Goal: Complete application form

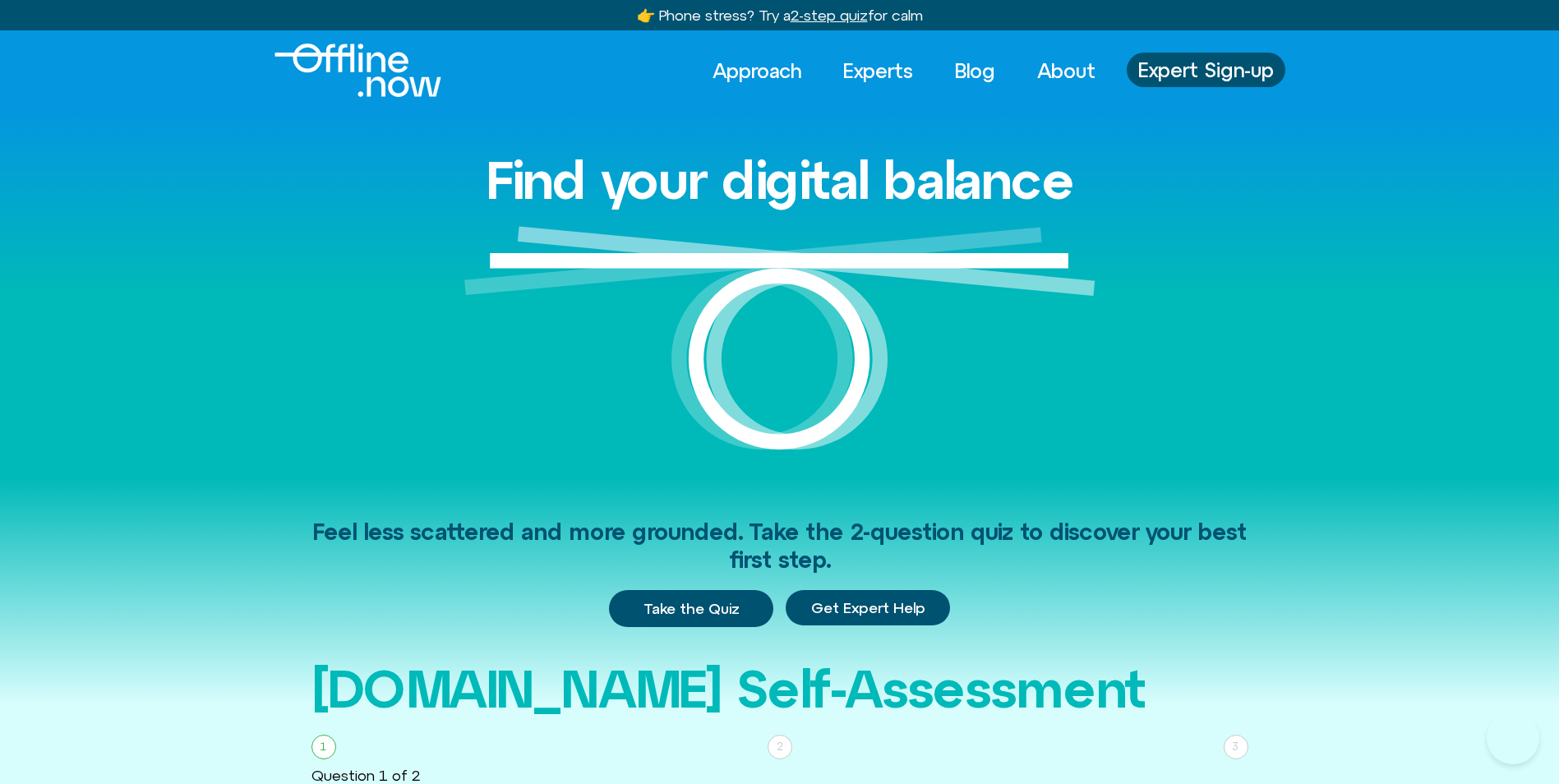
click at [704, 608] on span "Take the Quiz" at bounding box center [691, 608] width 96 height 18
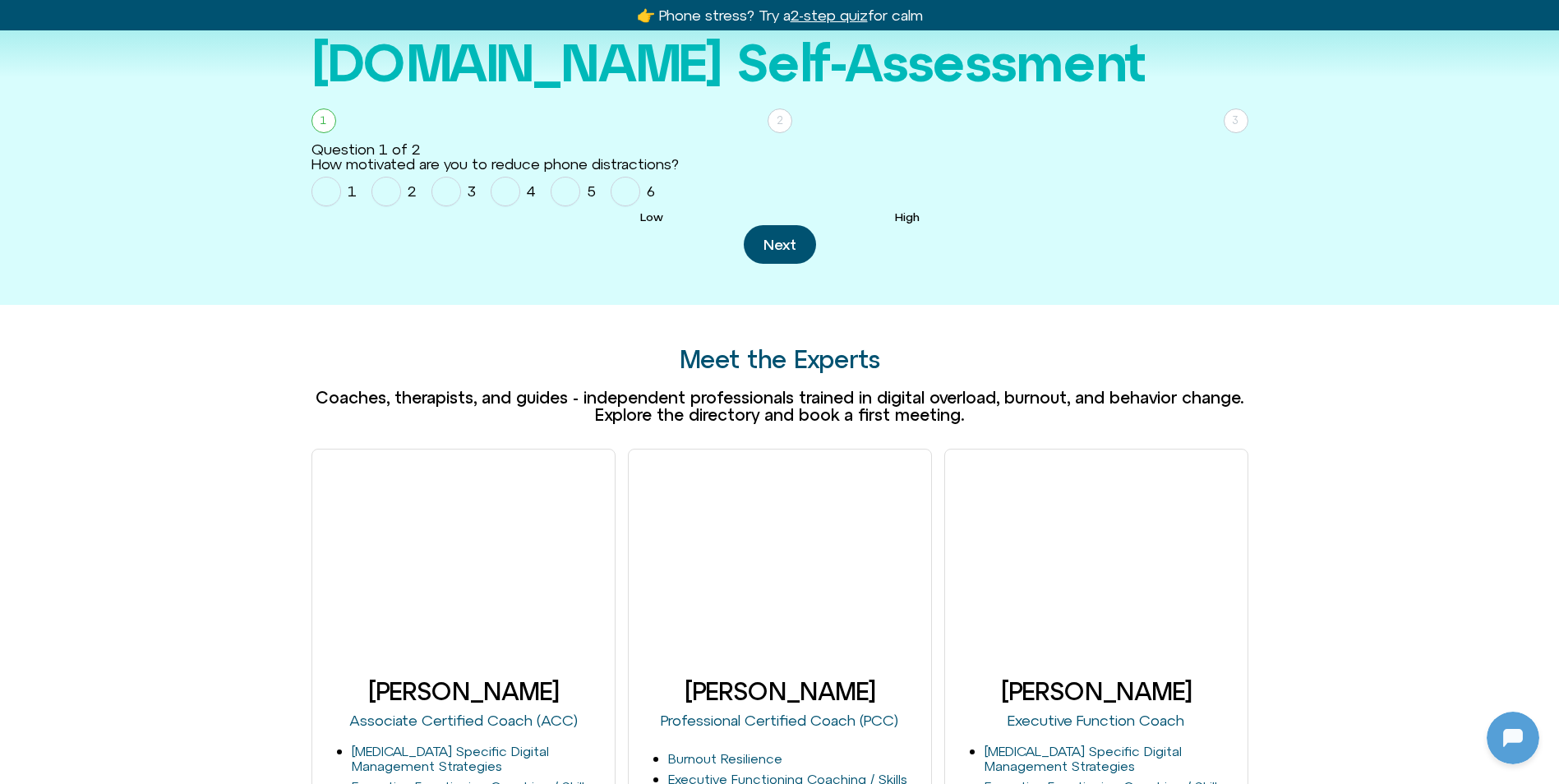
scroll to position [643, 0]
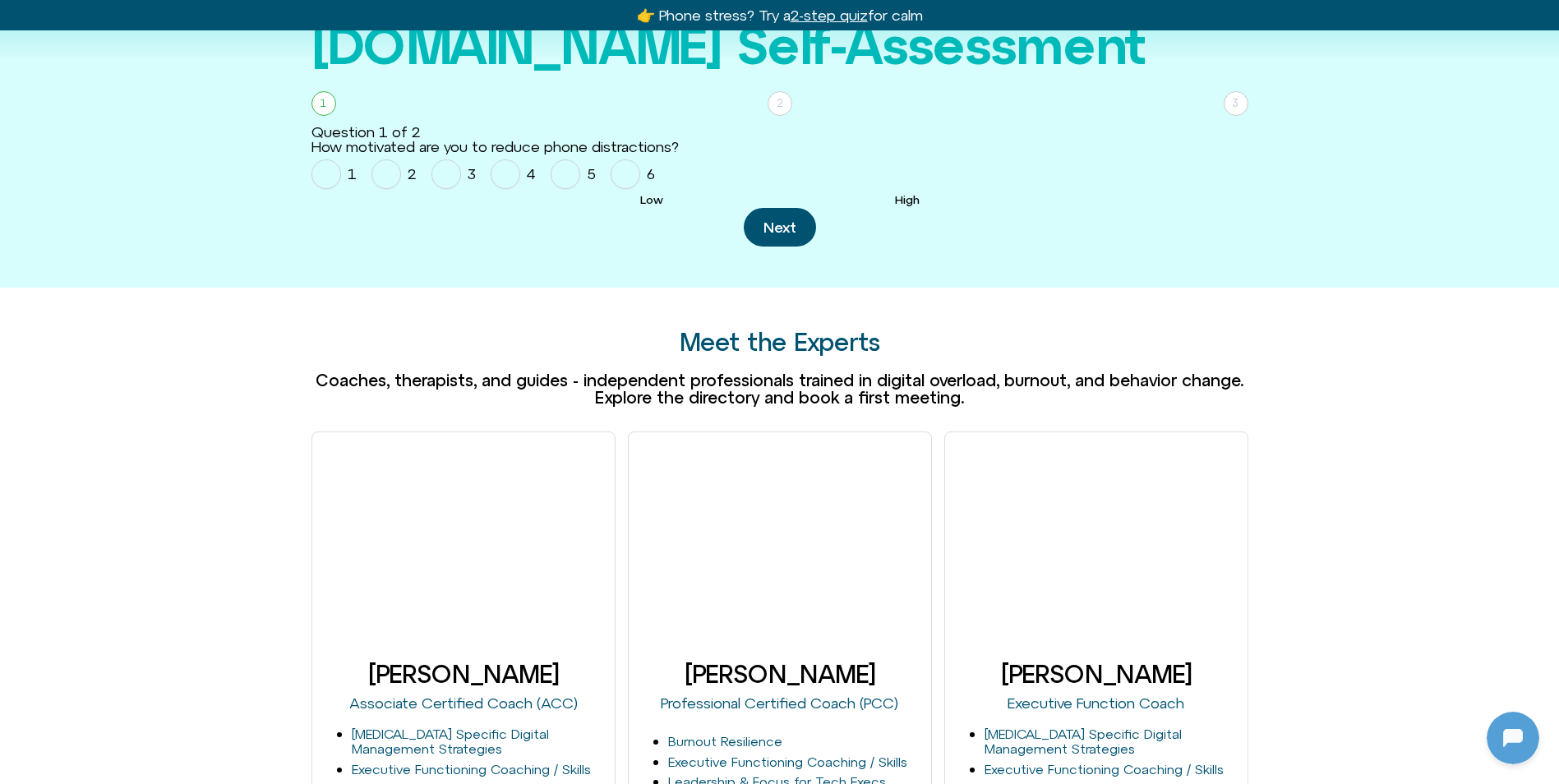
click at [785, 101] on div "2" at bounding box center [780, 103] width 25 height 25
click at [775, 235] on button "Next" at bounding box center [780, 226] width 72 height 39
click at [498, 175] on span "Homepage Sign Up" at bounding box center [506, 174] width 30 height 30
click at [784, 236] on button "Next" at bounding box center [780, 226] width 72 height 39
click at [521, 180] on label "4" at bounding box center [517, 174] width 51 height 39
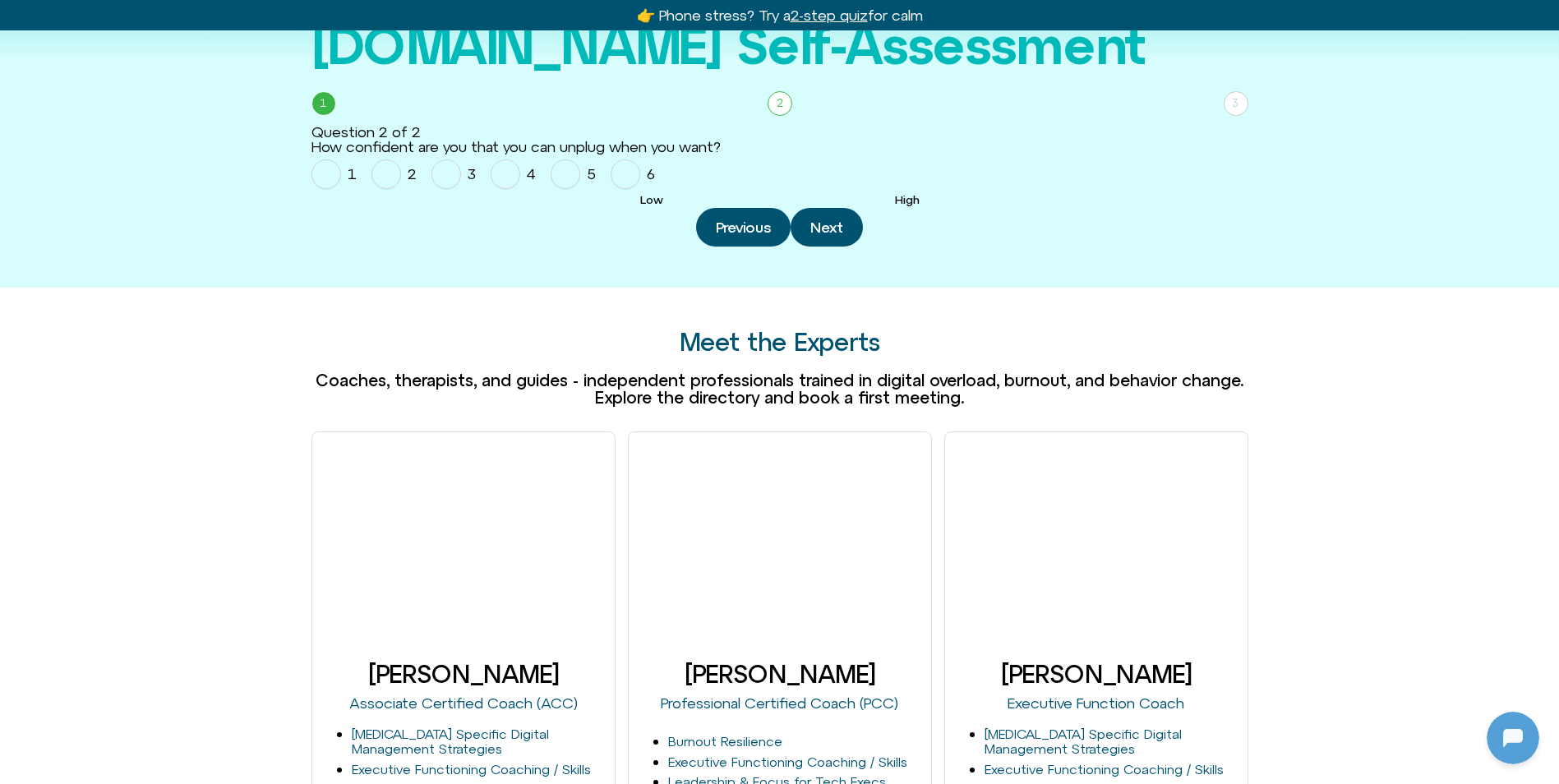
click at [845, 227] on button "Next" at bounding box center [826, 226] width 72 height 39
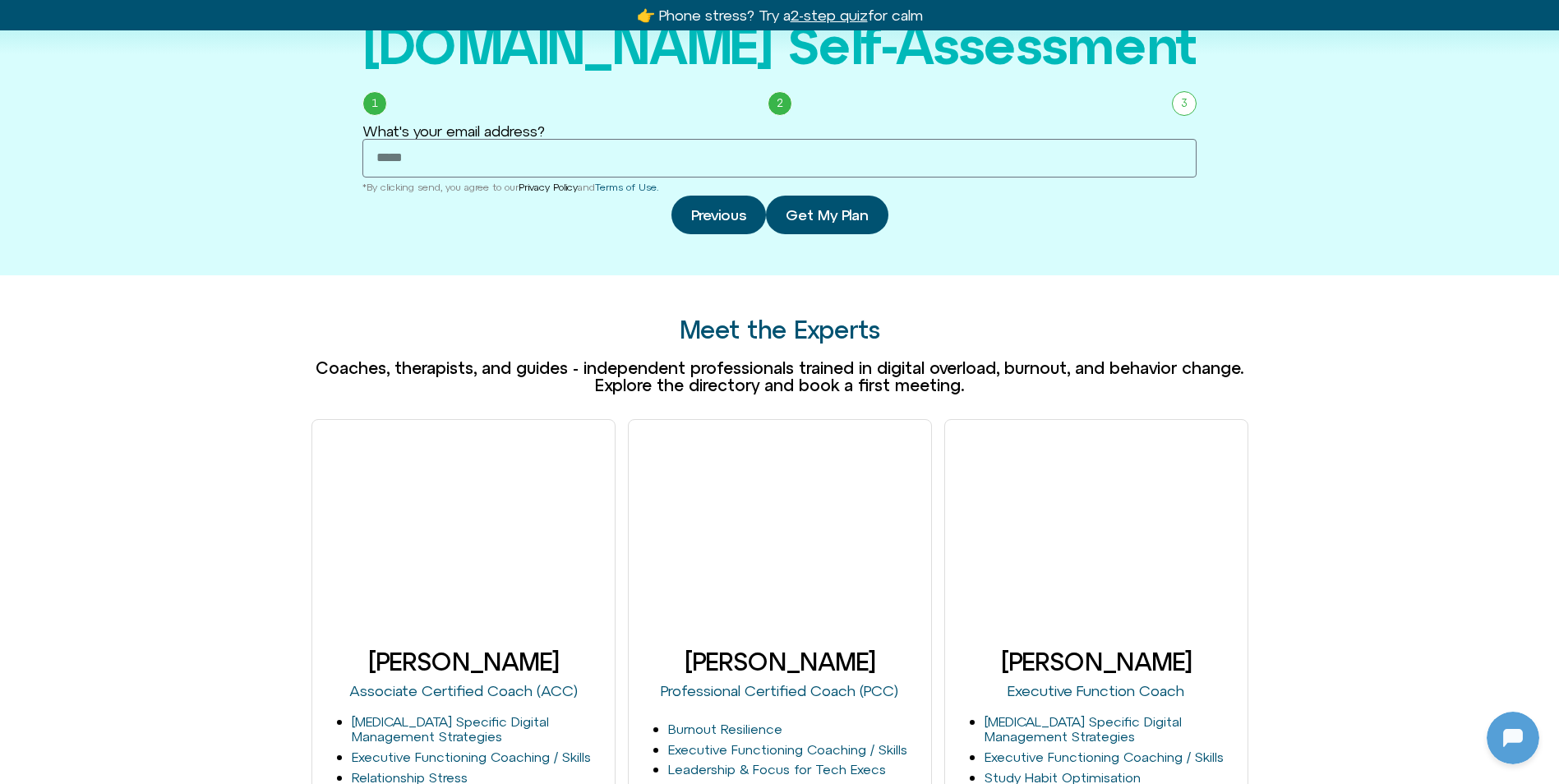
click at [578, 189] on link "Privacy Policy" at bounding box center [548, 188] width 59 height 12
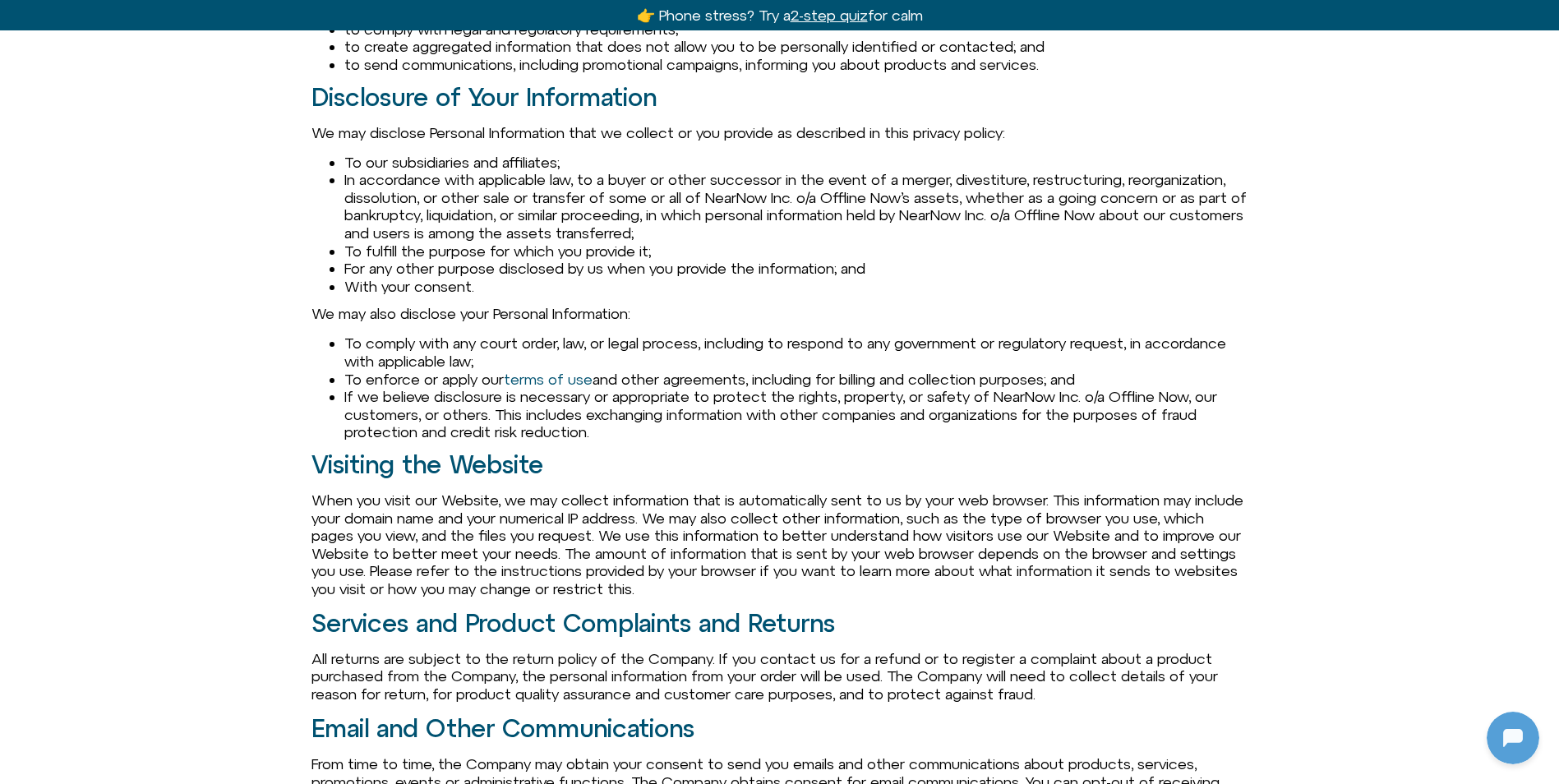
scroll to position [724, 0]
click at [947, 641] on section "Services and Product Complaints and Returns All returns are subject to the retu…" at bounding box center [780, 655] width 937 height 94
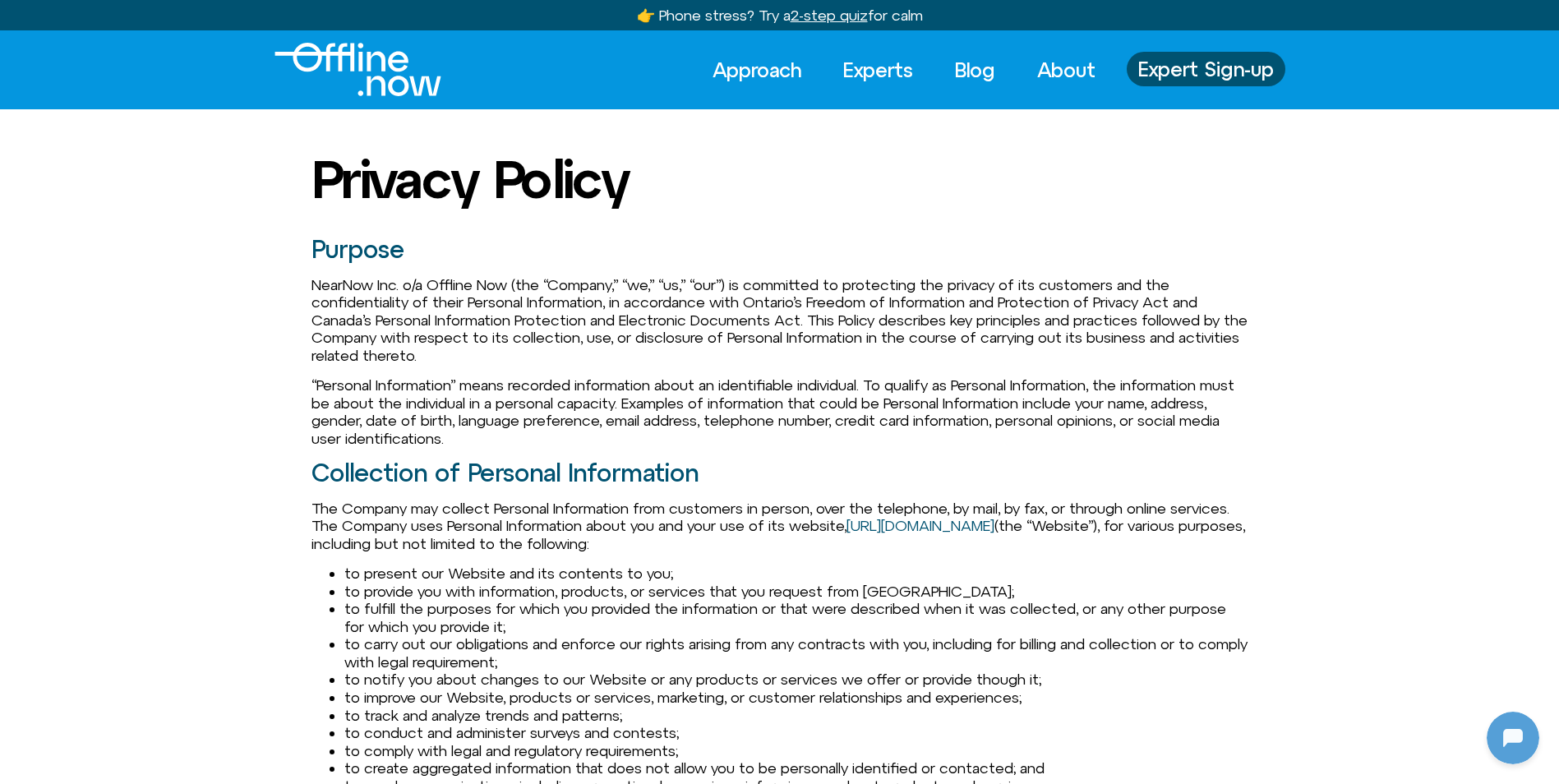
scroll to position [0, 0]
